Goal: Task Accomplishment & Management: Manage account settings

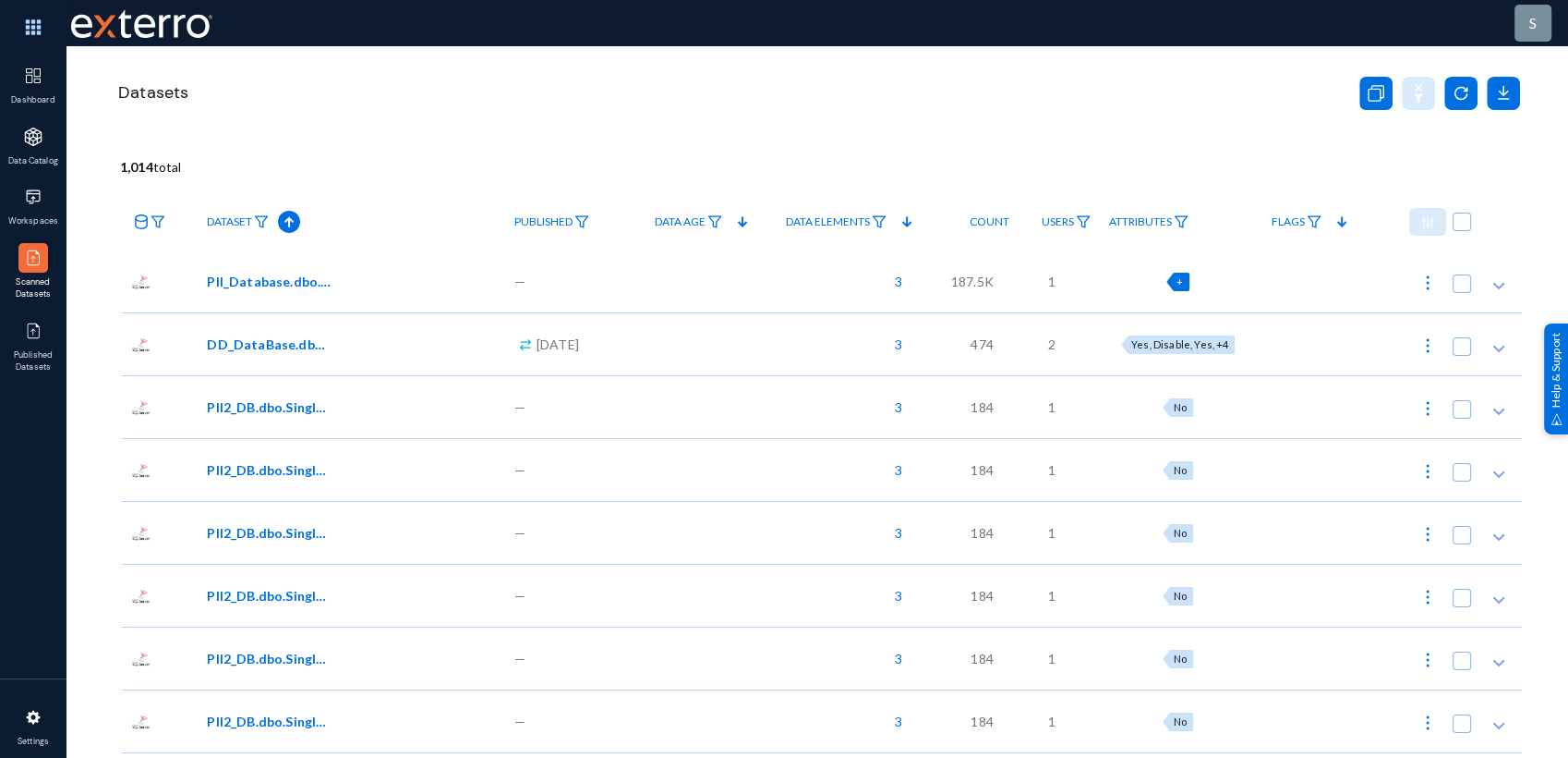
click at [1189, 277] on div "+" at bounding box center [1177, 281] width 23 height 19
checkbox input "true"
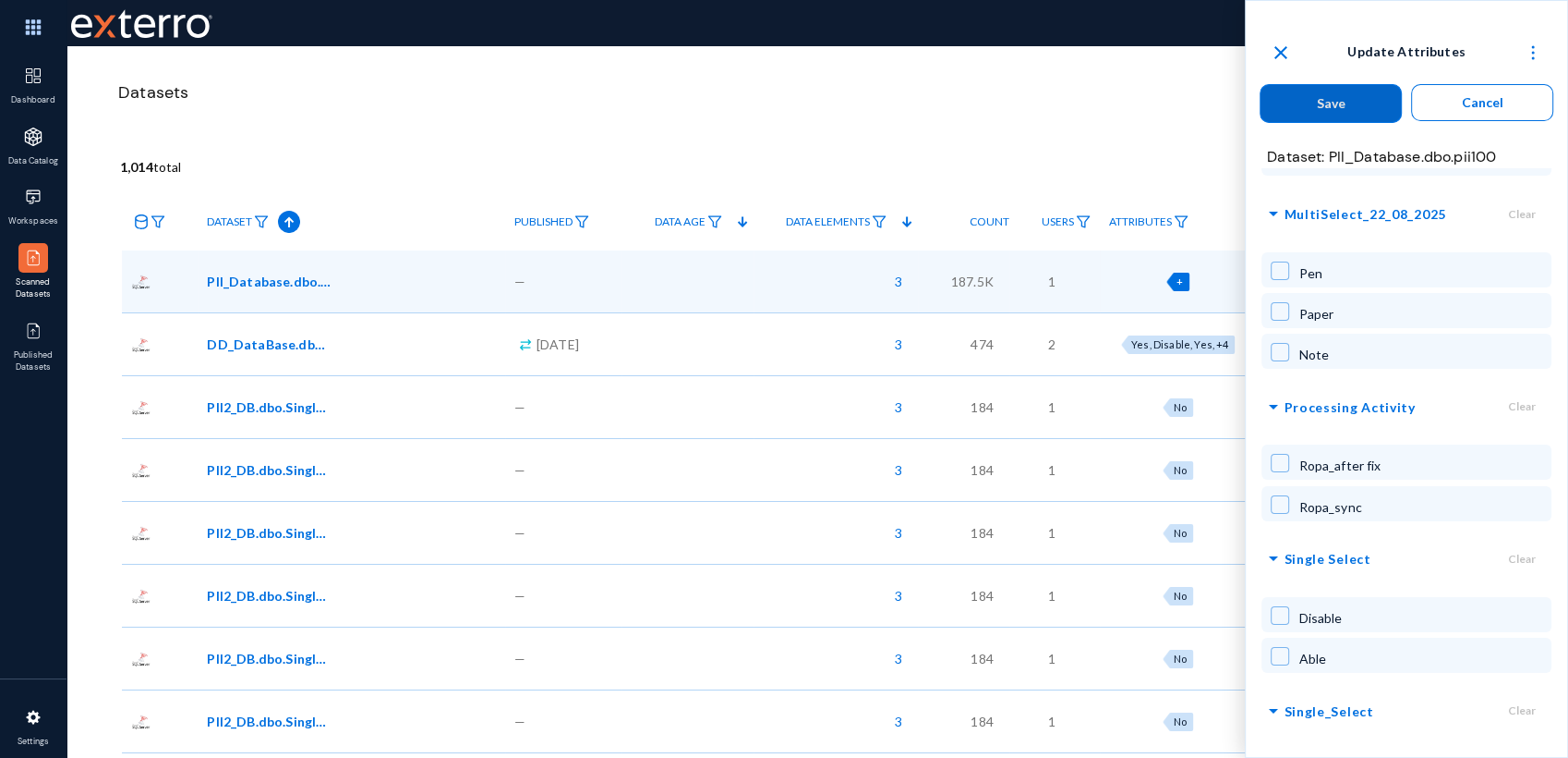
scroll to position [2717, 0]
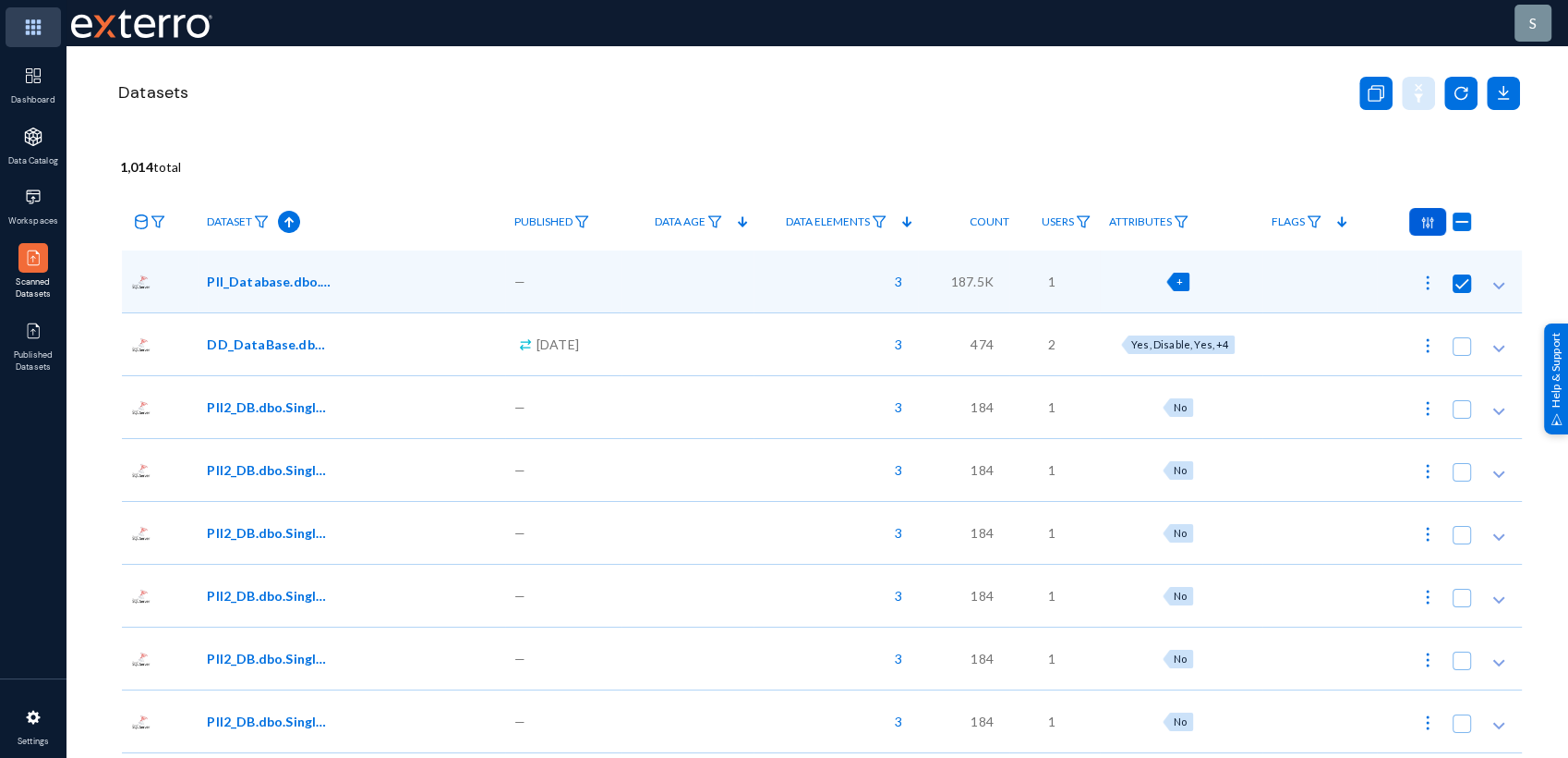
click at [23, 36] on img at bounding box center [33, 27] width 56 height 40
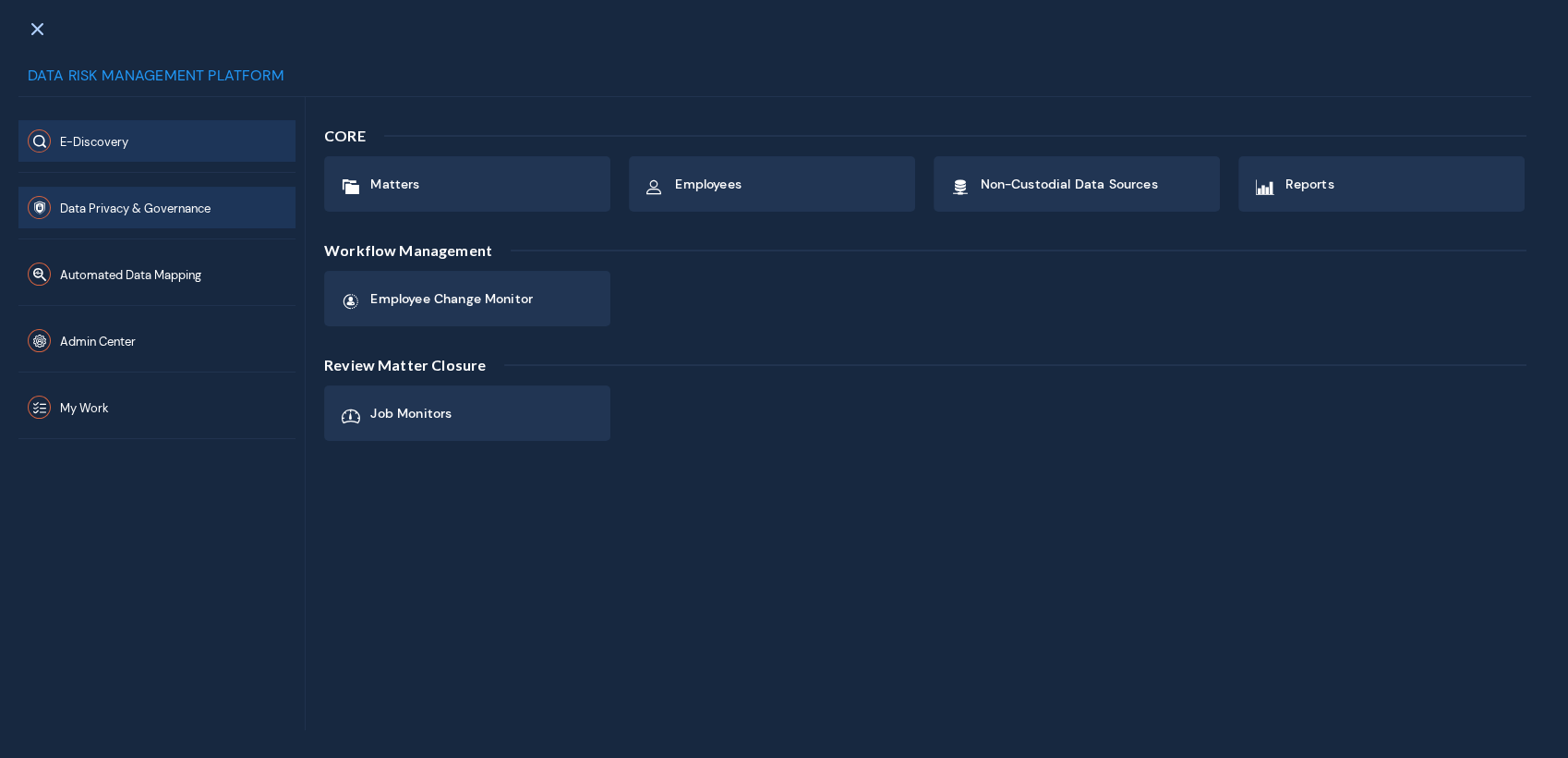
click at [154, 226] on button "Data Privacy & Governance" at bounding box center [157, 207] width 277 height 42
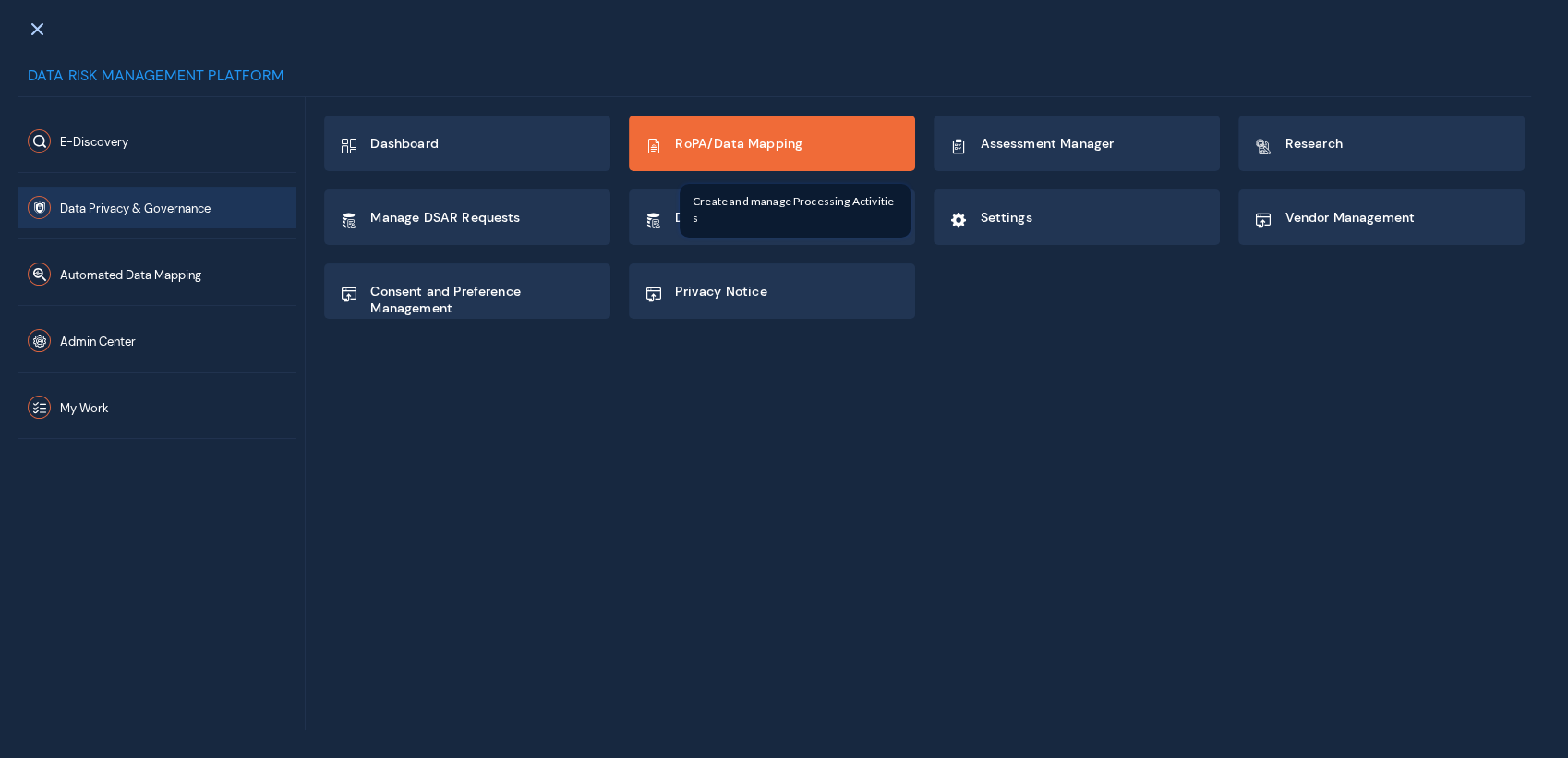
click at [721, 161] on div "RoPA/Data Mapping" at bounding box center [738, 146] width 127 height 32
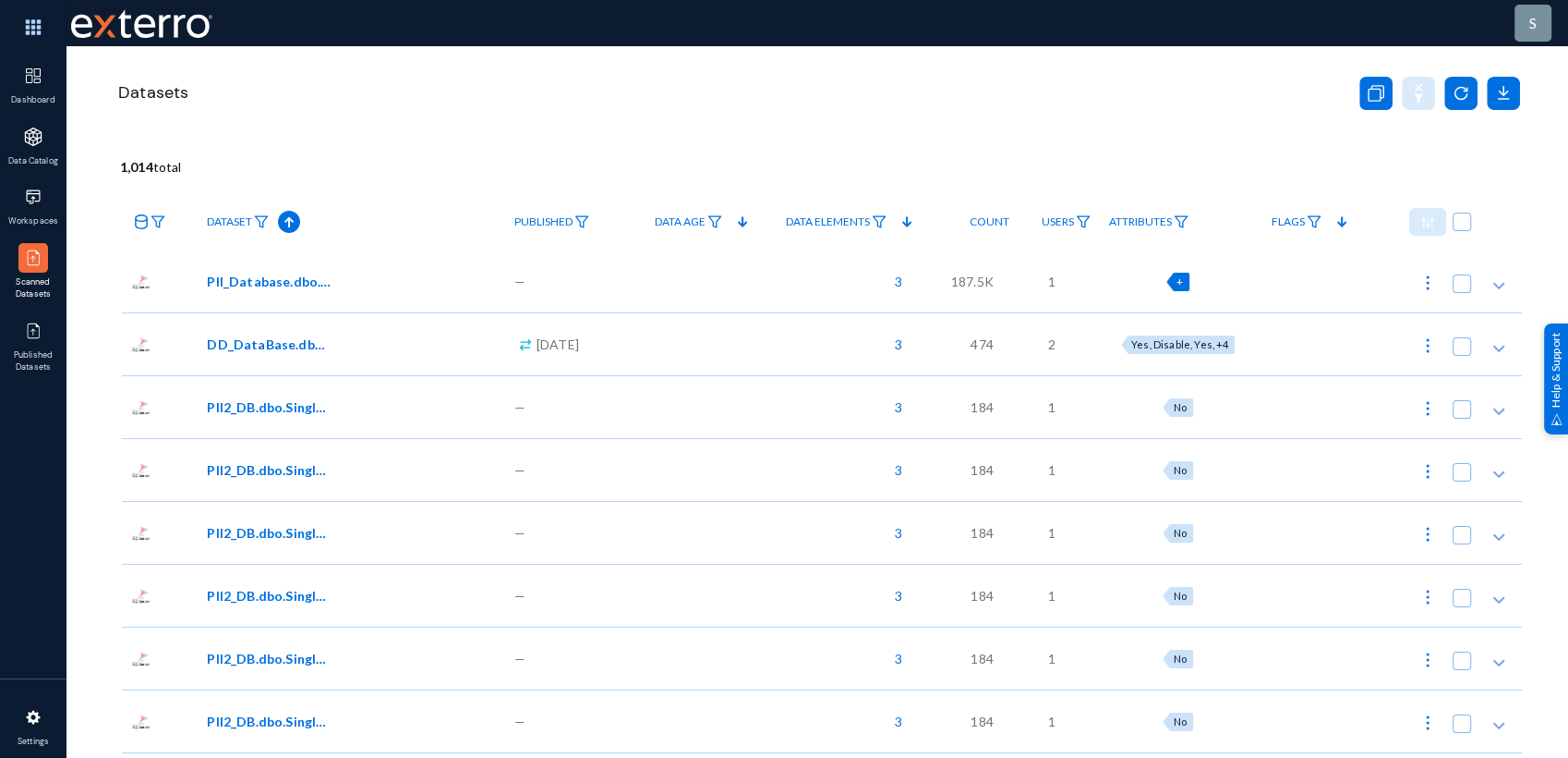
click at [1183, 281] on span "+" at bounding box center [1179, 281] width 6 height 12
checkbox input "true"
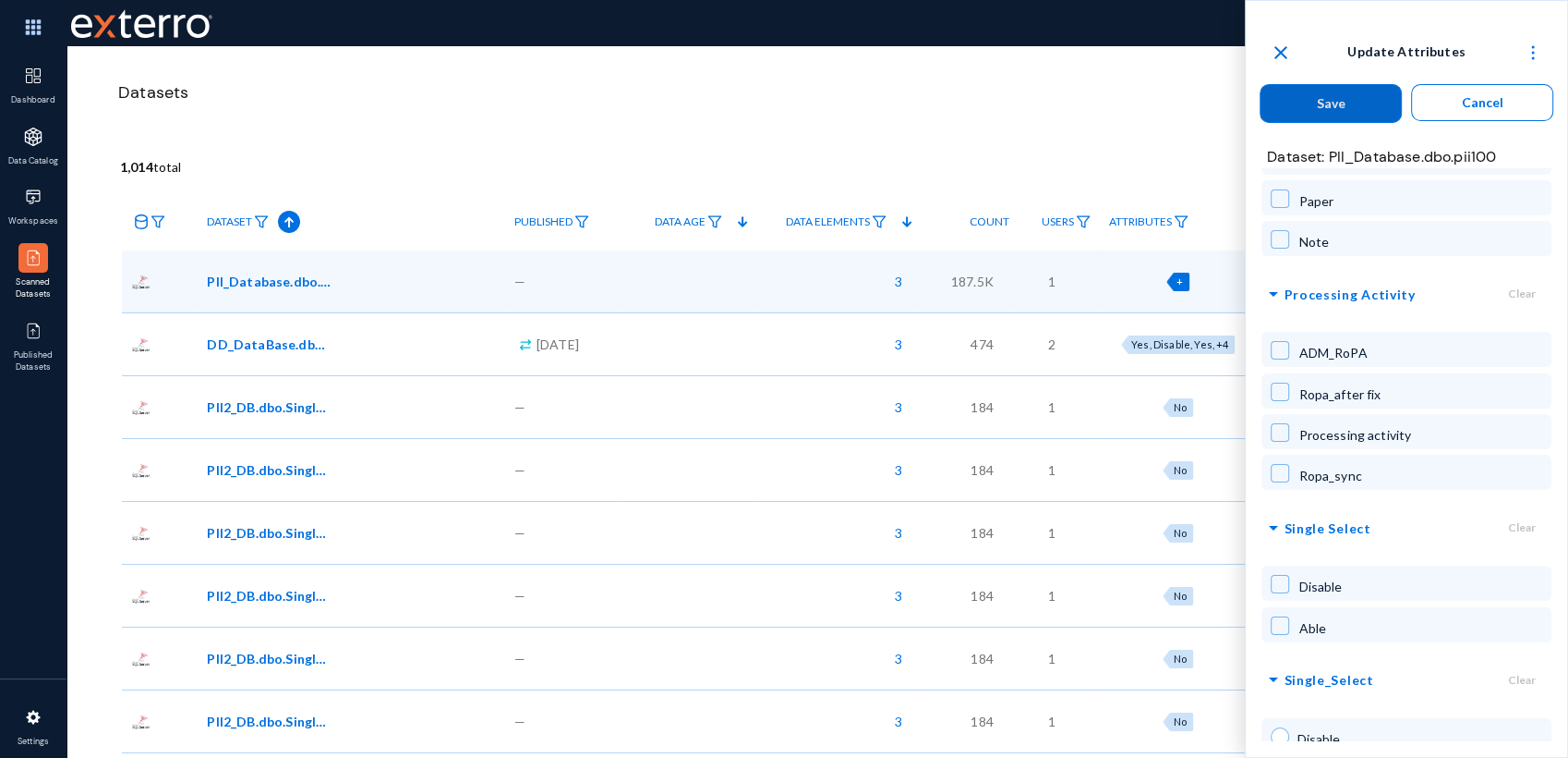
scroll to position [2775, 0]
click at [1277, 425] on span at bounding box center [1280, 434] width 19 height 19
click at [1276, 342] on span at bounding box center [1280, 351] width 19 height 19
checkbox input "true"
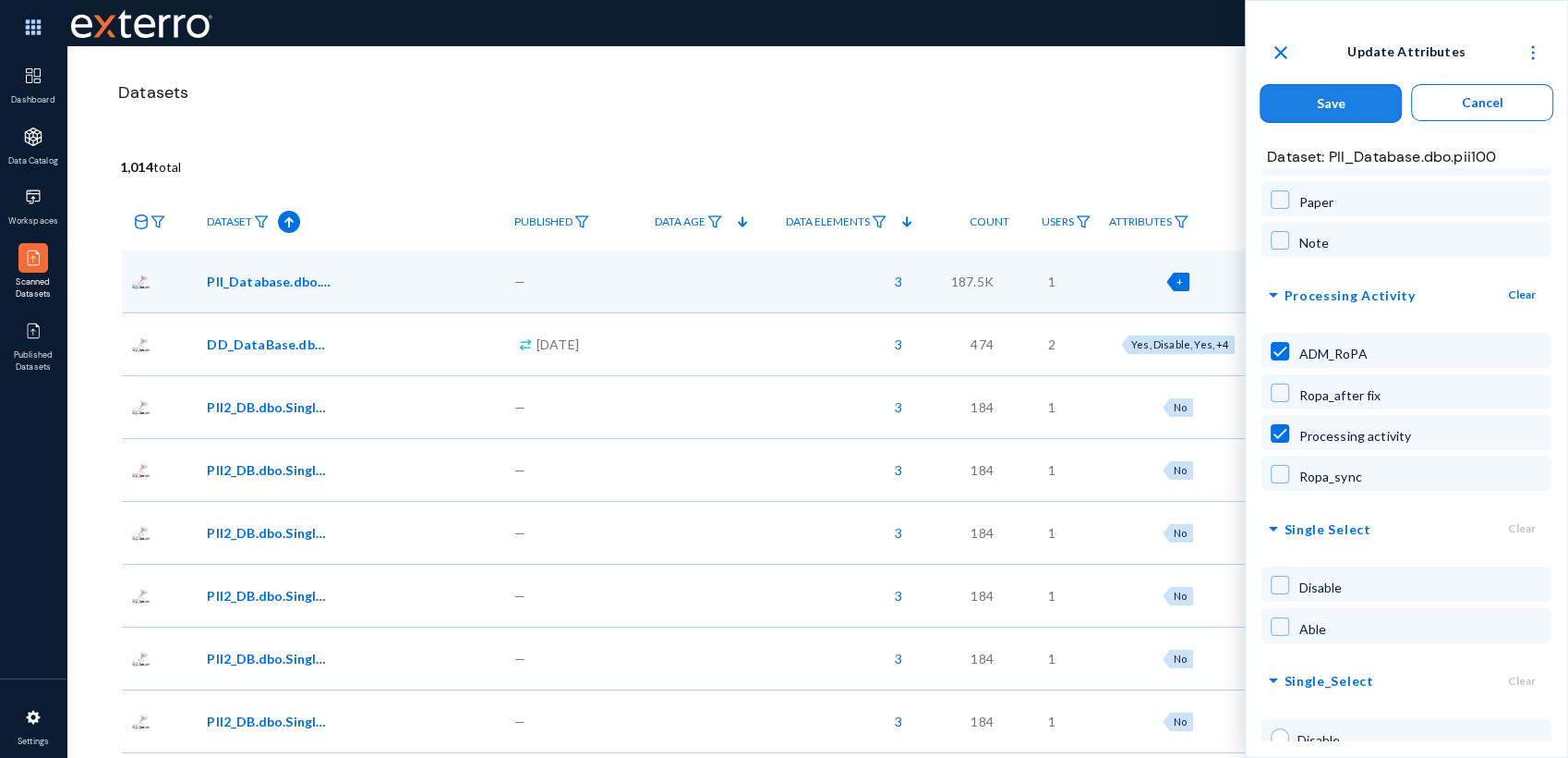
click at [1316, 99] on span "Save" at bounding box center [1330, 102] width 29 height 16
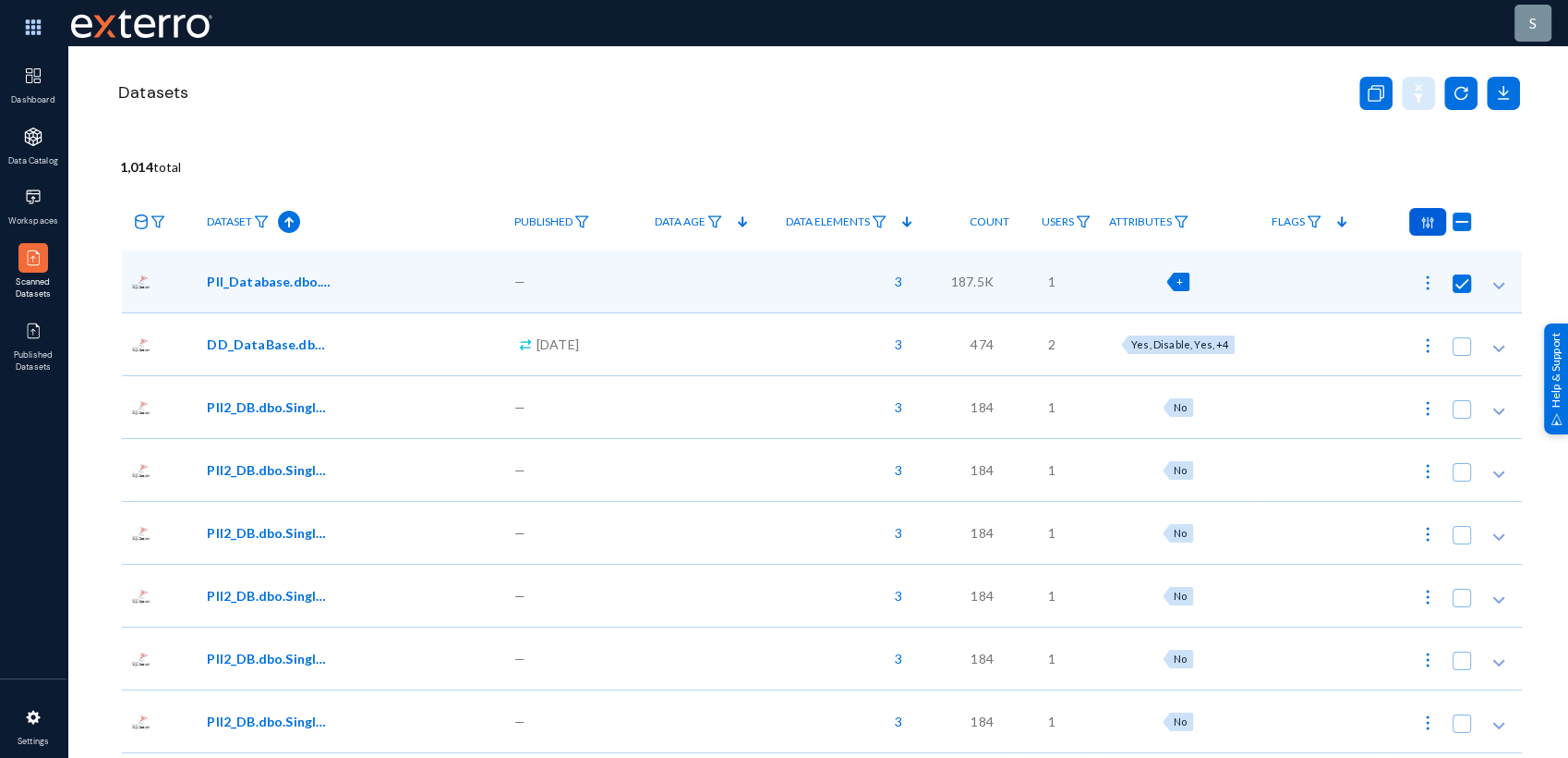
checkbox input "false"
click at [369, 113] on div "Datasets" at bounding box center [724, 93] width 1218 height 44
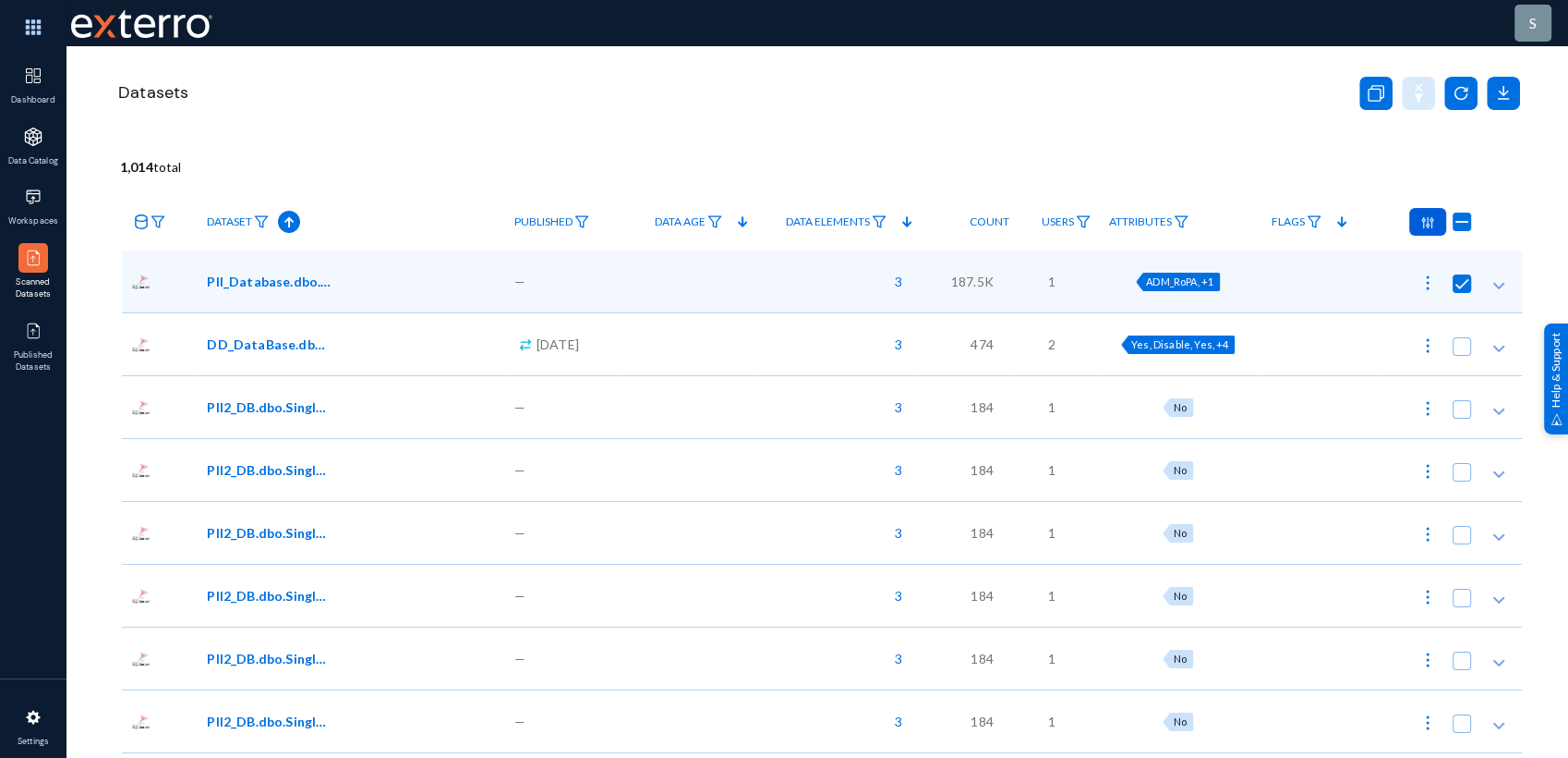
click at [1173, 346] on span "Yes, Disable, Yes, +4" at bounding box center [1179, 344] width 97 height 12
checkbox input "false"
checkbox input "true"
radio input "true"
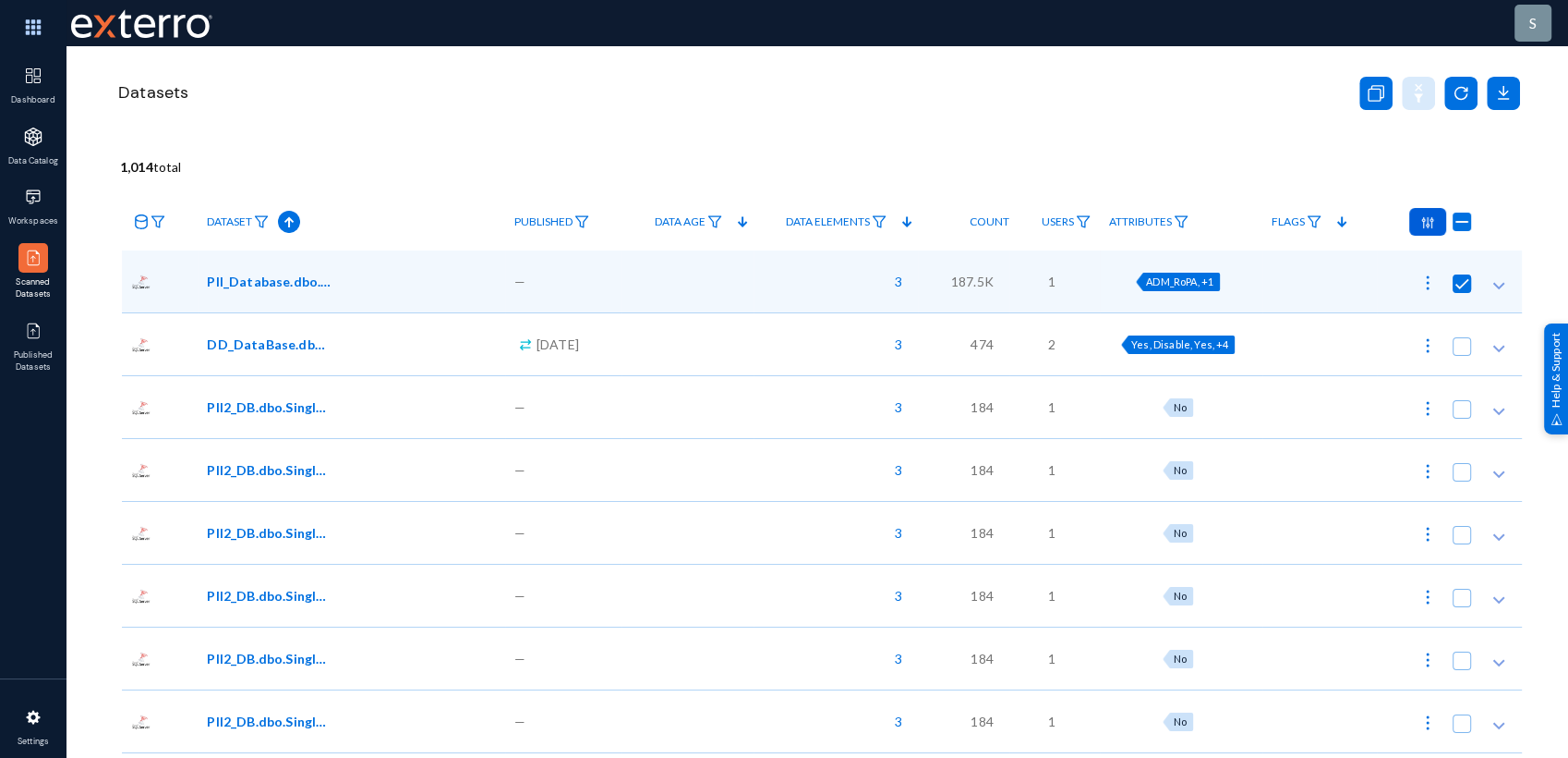
radio input "true"
checkbox input "true"
radio input "true"
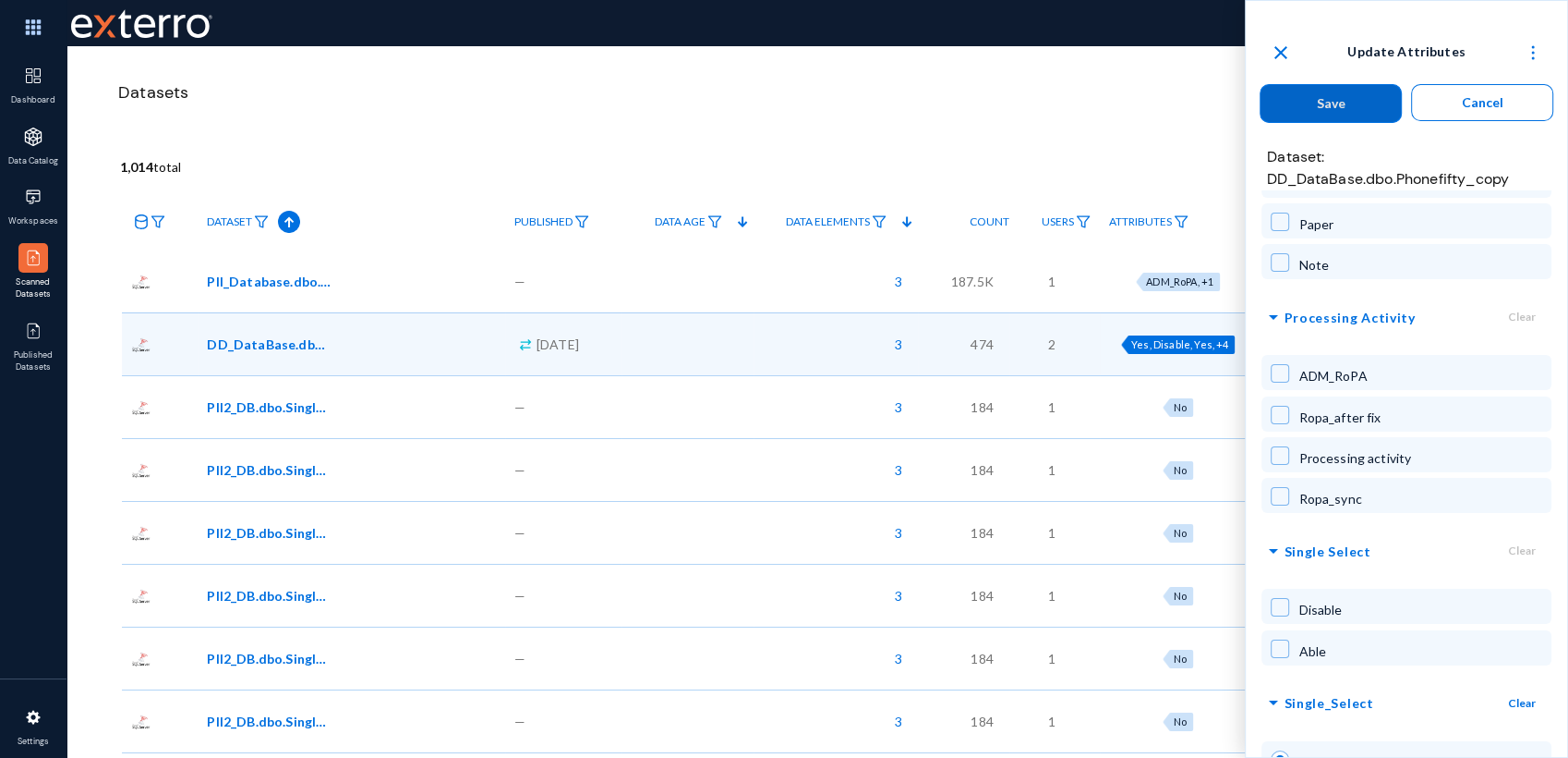
click at [1283, 364] on span at bounding box center [1280, 373] width 19 height 19
checkbox input "true"
click at [1326, 104] on span "Save" at bounding box center [1330, 102] width 29 height 16
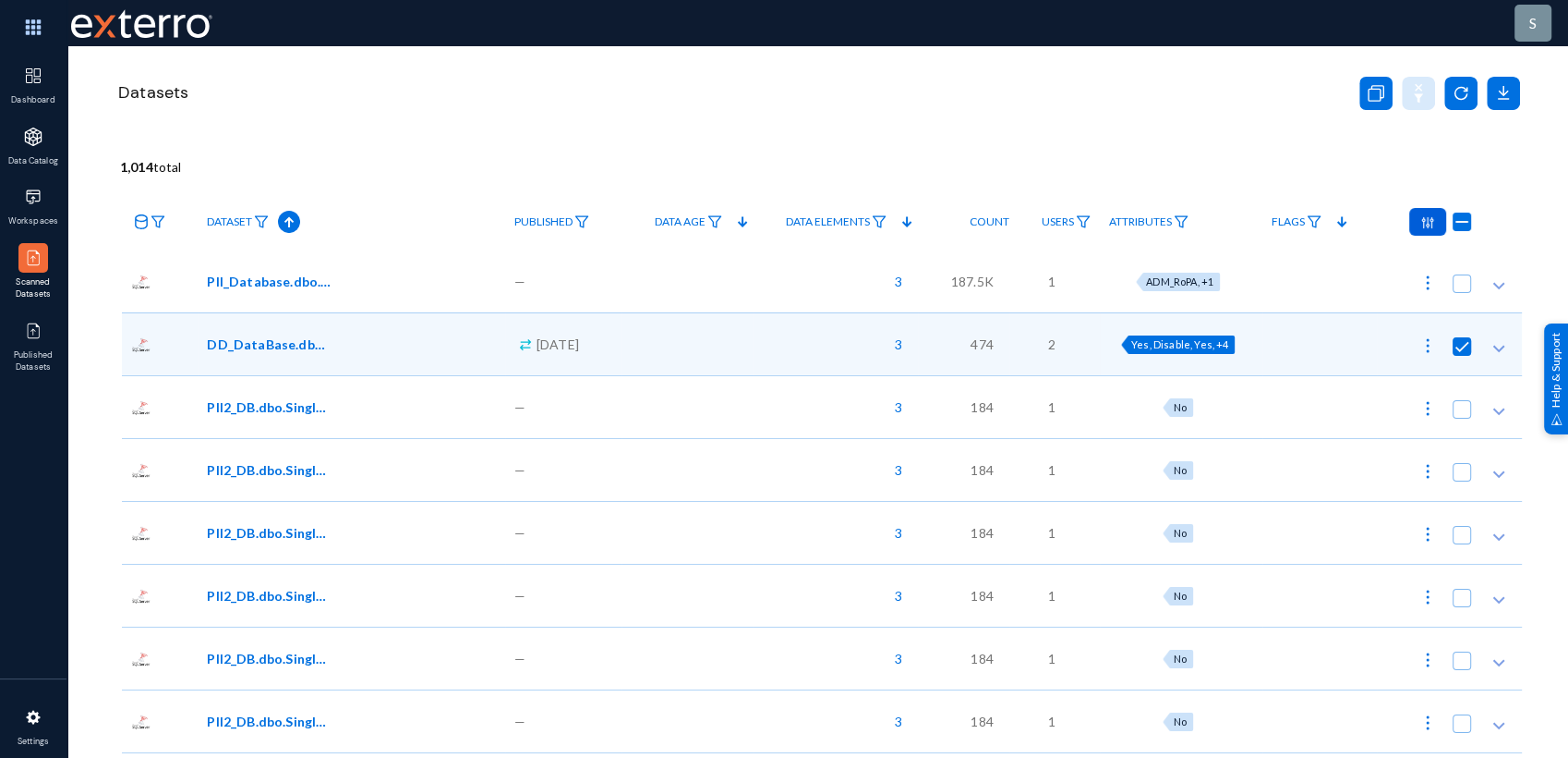
radio input "false"
checkbox input "false"
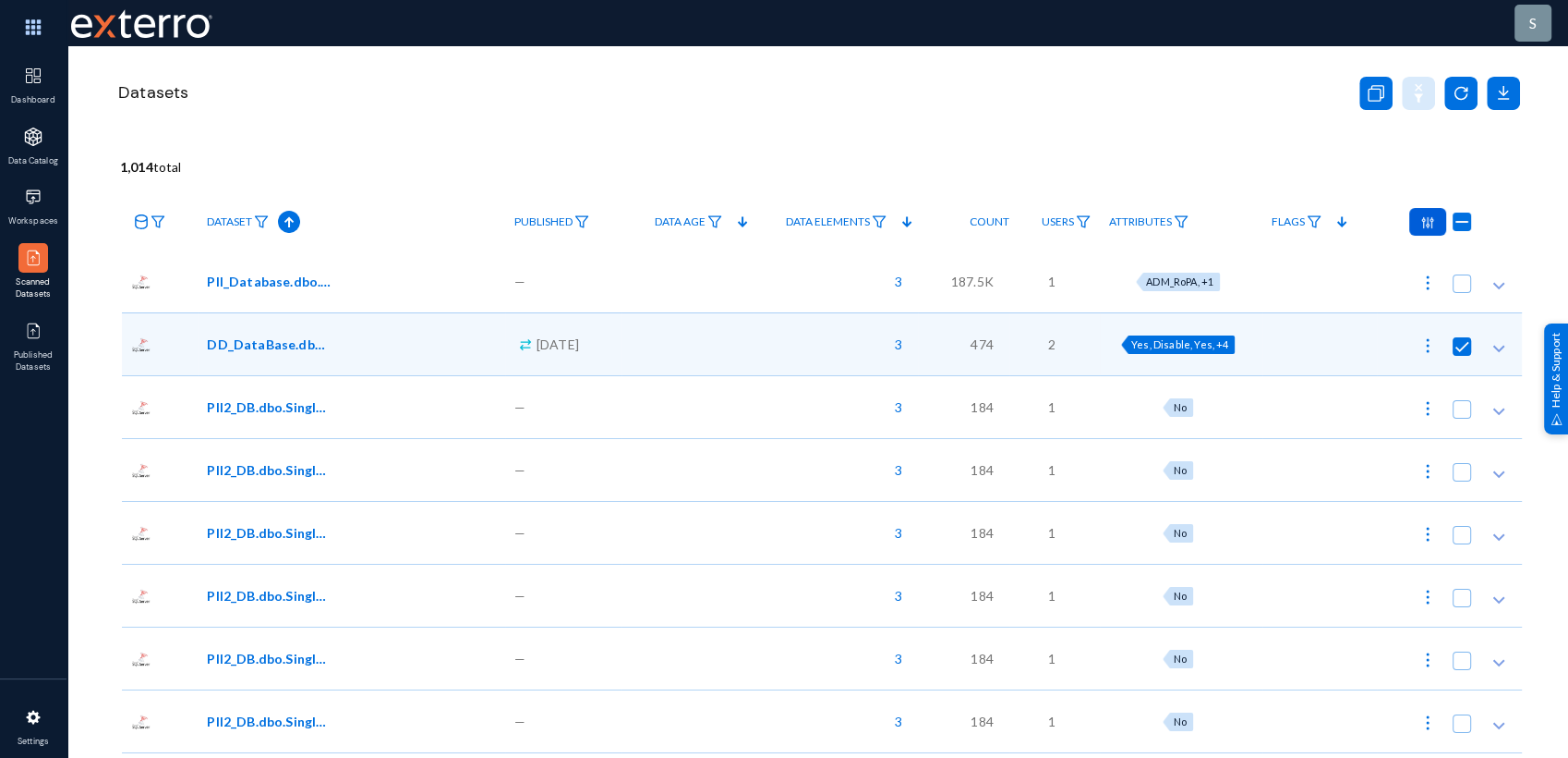
checkbox input "false"
radio input "false"
click at [1453, 284] on span at bounding box center [1461, 283] width 19 height 19
click at [1460, 292] on input "checkbox" at bounding box center [1461, 293] width 2 height 2
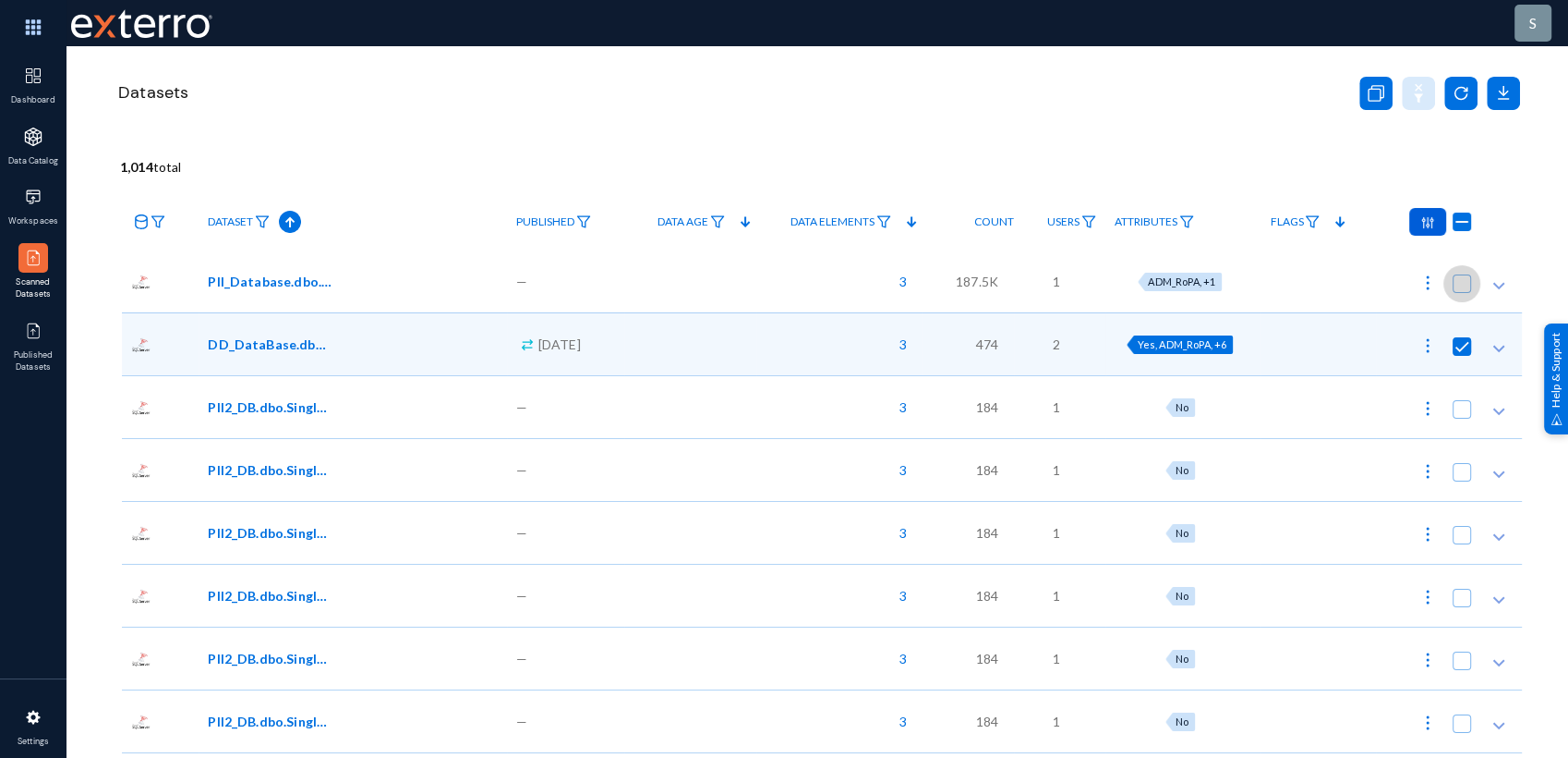
checkbox input "true"
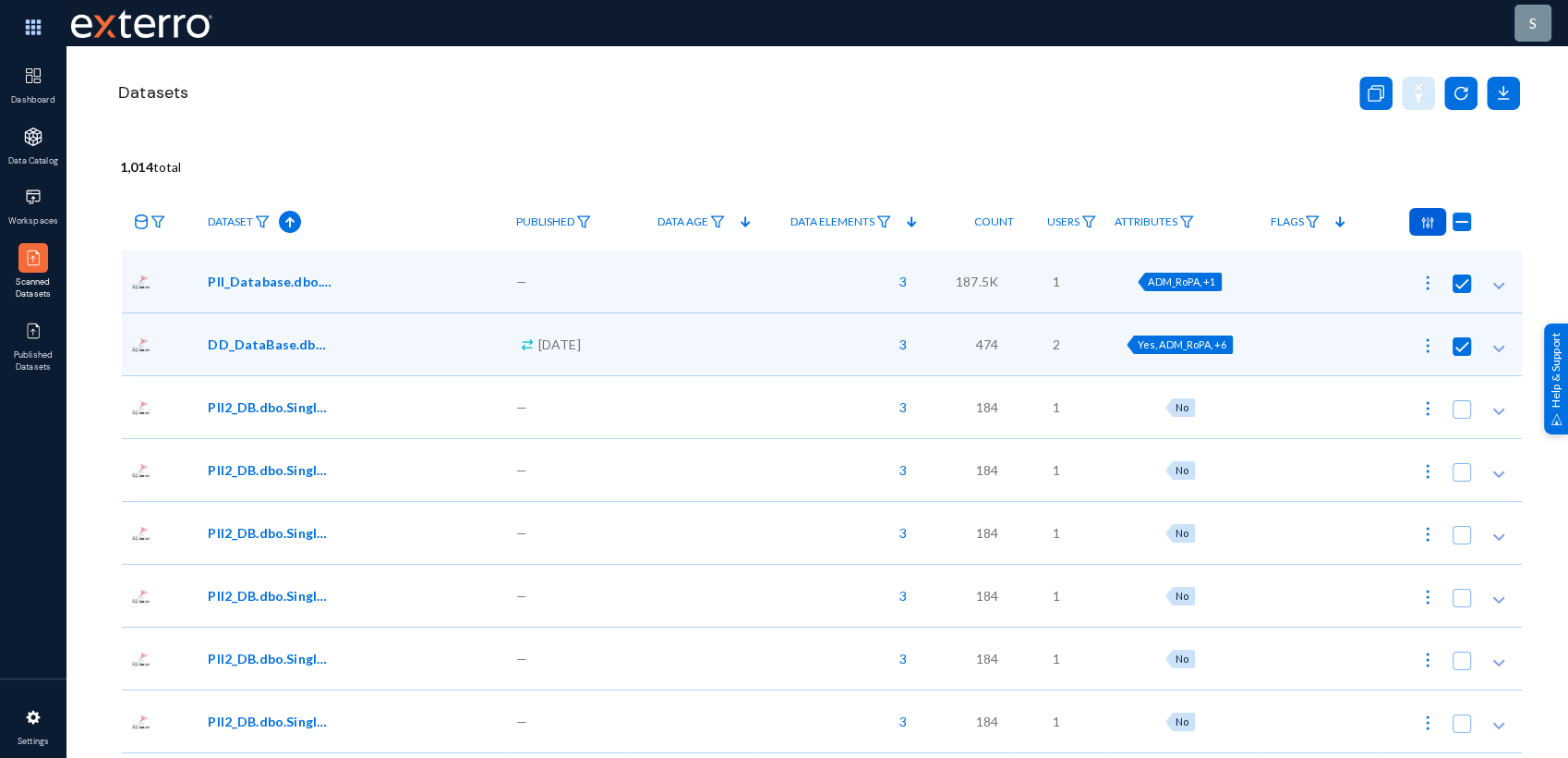
click at [1425, 229] on div at bounding box center [1428, 222] width 37 height 28
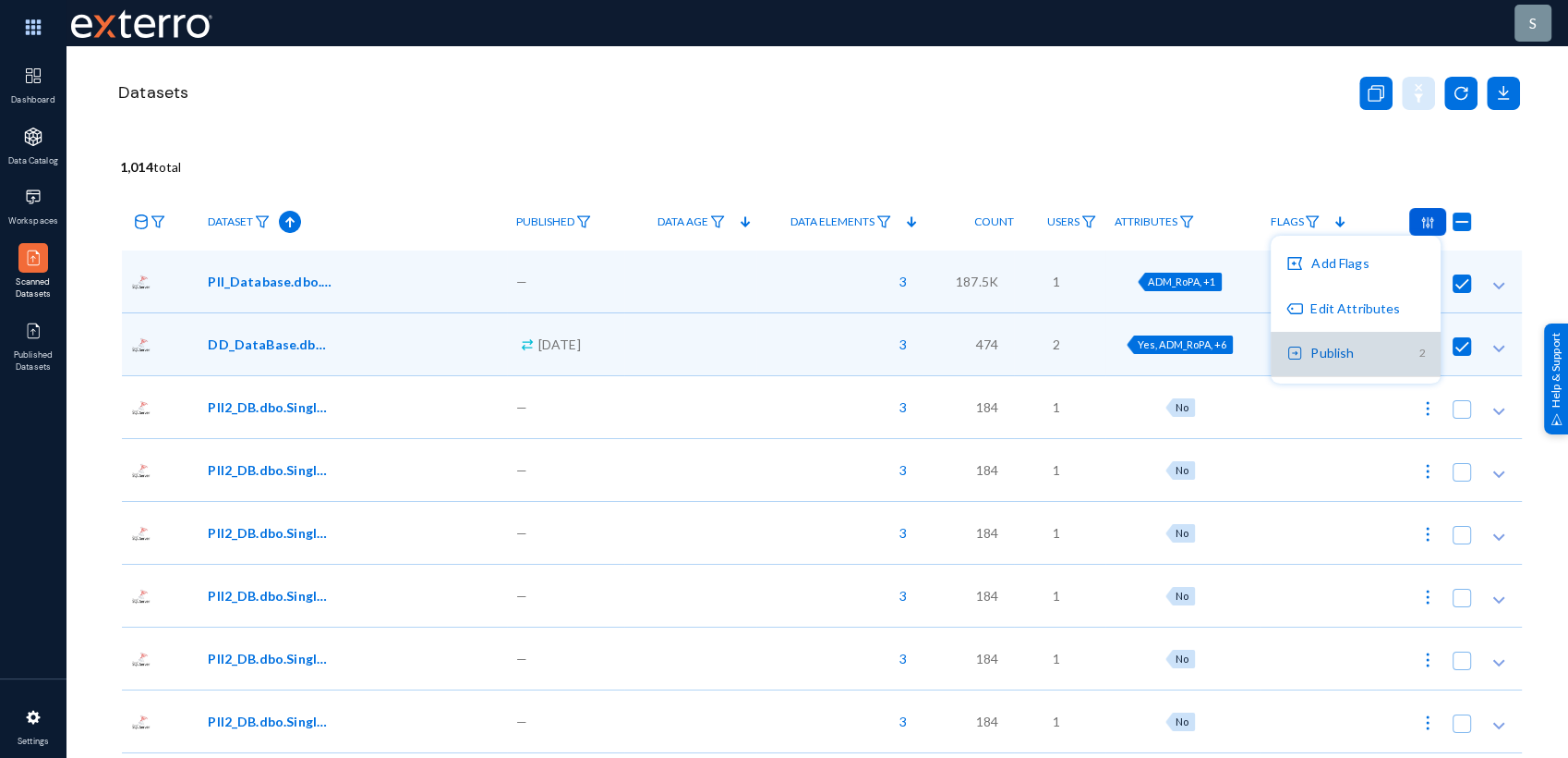
click at [1378, 351] on button "Publish 2" at bounding box center [1355, 354] width 169 height 45
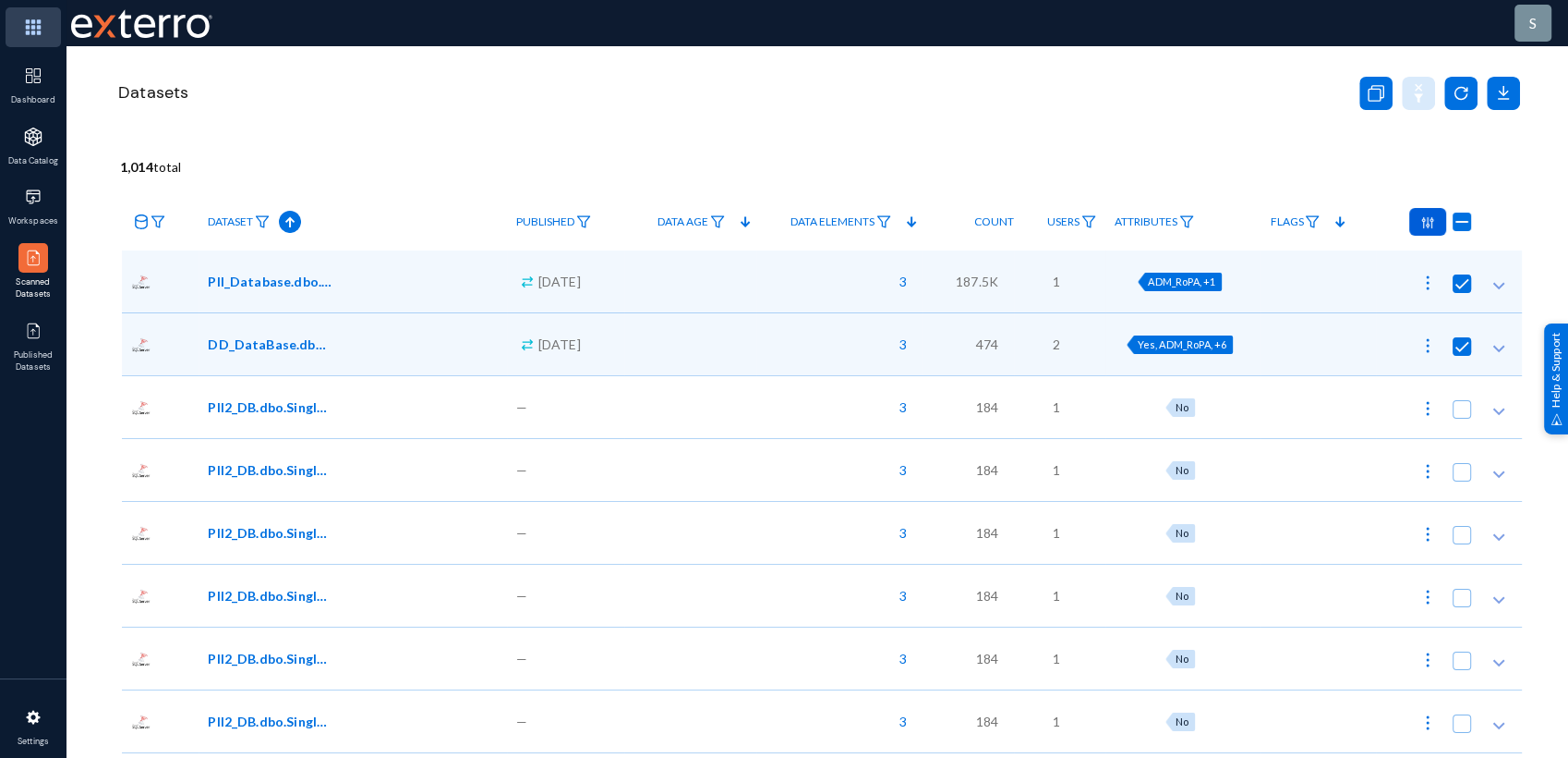
click at [32, 28] on img at bounding box center [33, 27] width 56 height 40
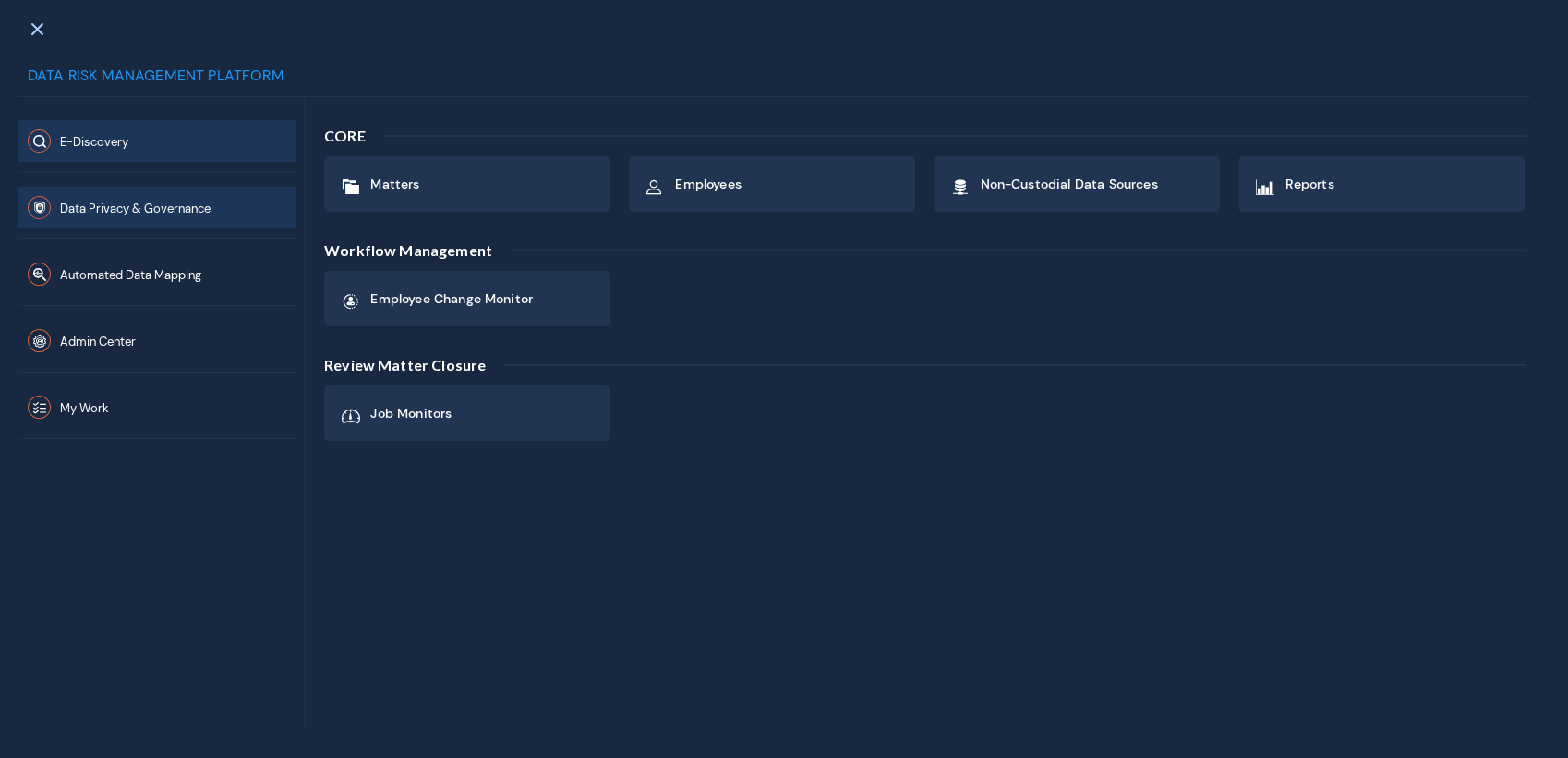
click at [140, 203] on span "Data Privacy & Governance" at bounding box center [136, 208] width 150 height 16
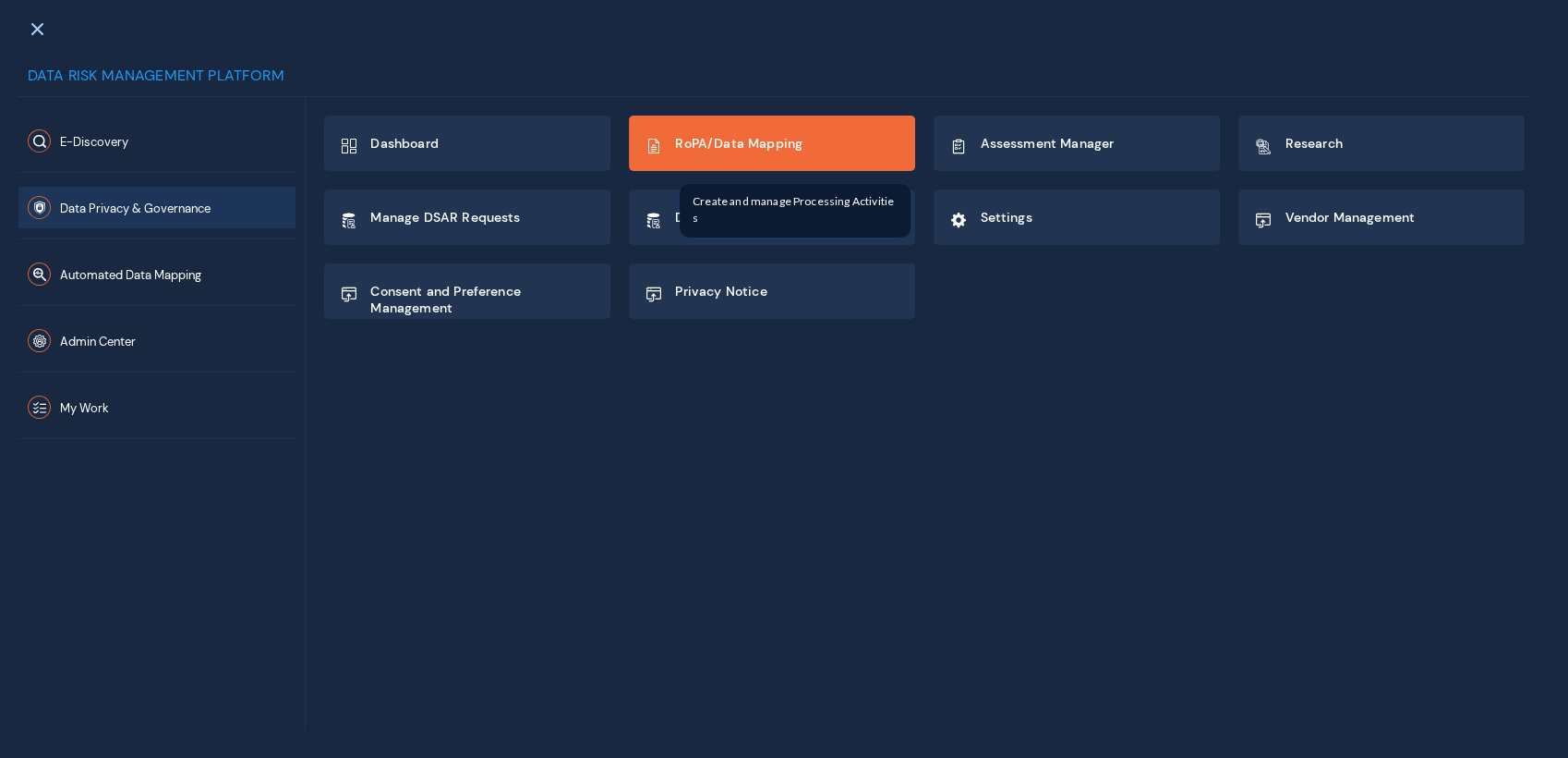
click at [731, 142] on span "RoPA/Data Mapping" at bounding box center [738, 143] width 127 height 17
